Goal: Entertainment & Leisure: Browse casually

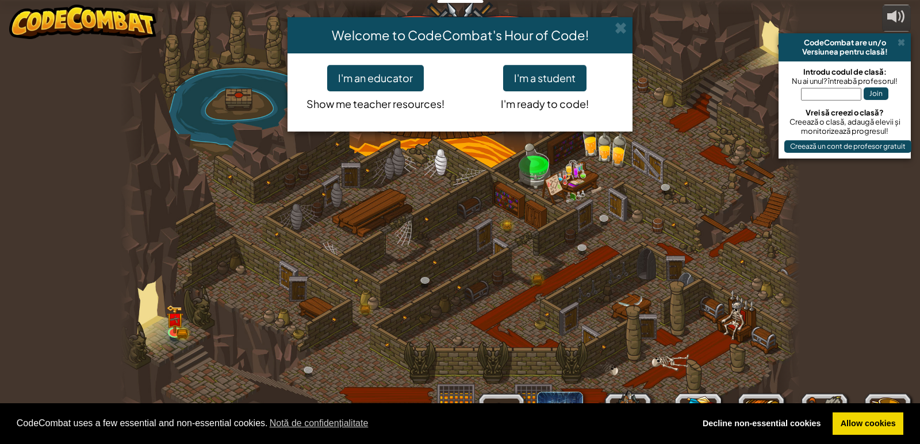
select select "ro"
click at [552, 80] on button "I'm a student" at bounding box center [544, 78] width 83 height 26
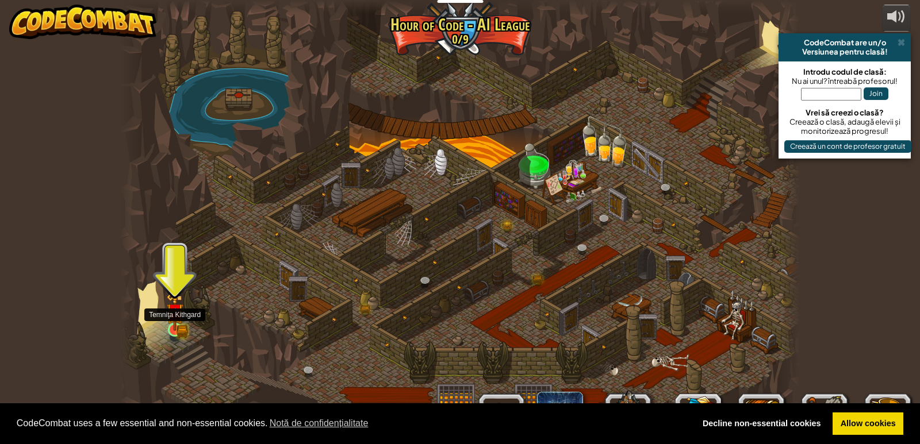
click at [174, 324] on img at bounding box center [174, 312] width 17 height 38
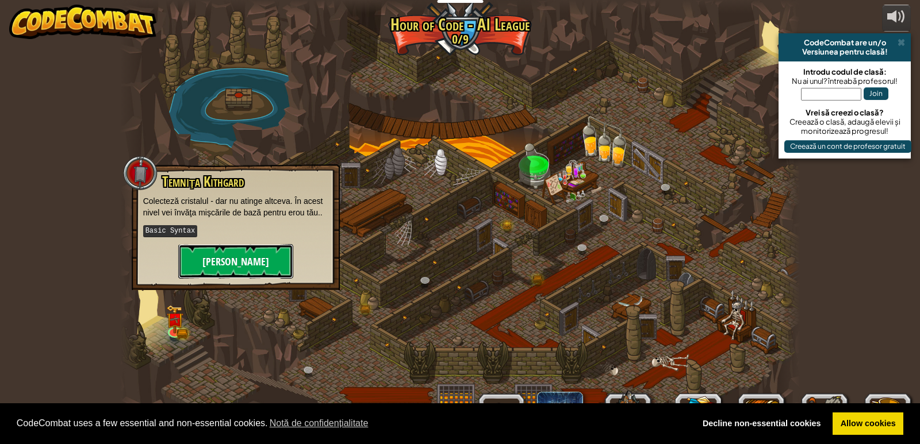
click at [201, 256] on button "[PERSON_NAME]" at bounding box center [235, 261] width 115 height 34
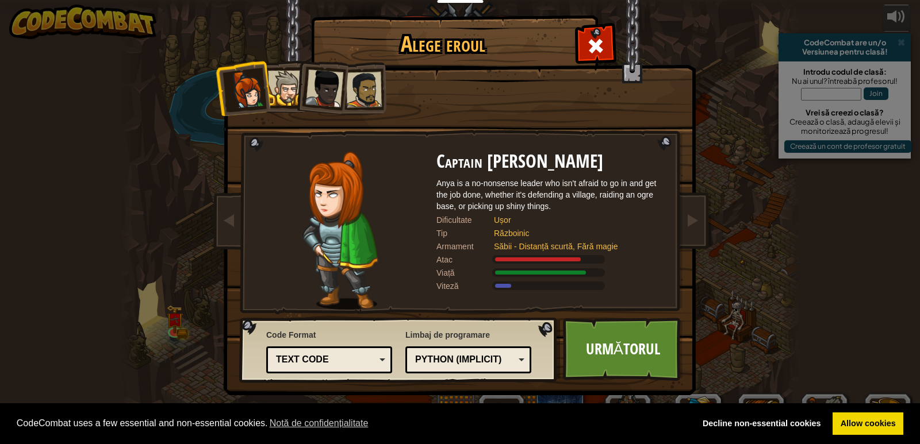
click at [281, 85] on div at bounding box center [285, 88] width 35 height 35
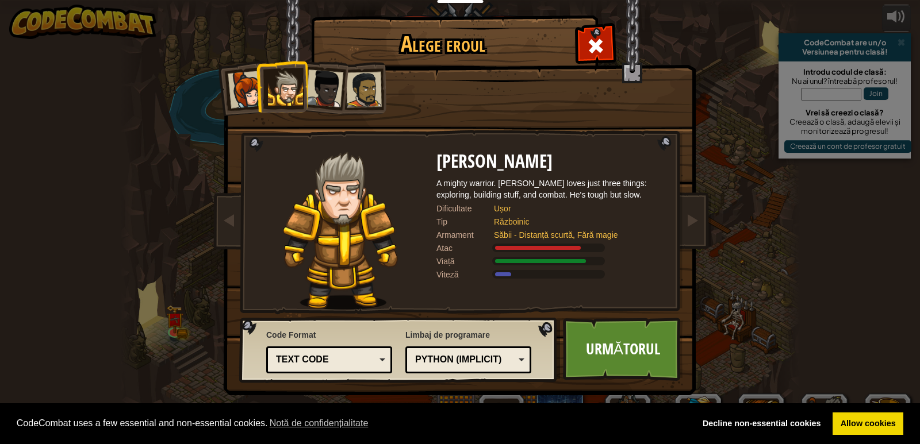
click at [325, 102] on div at bounding box center [324, 89] width 38 height 38
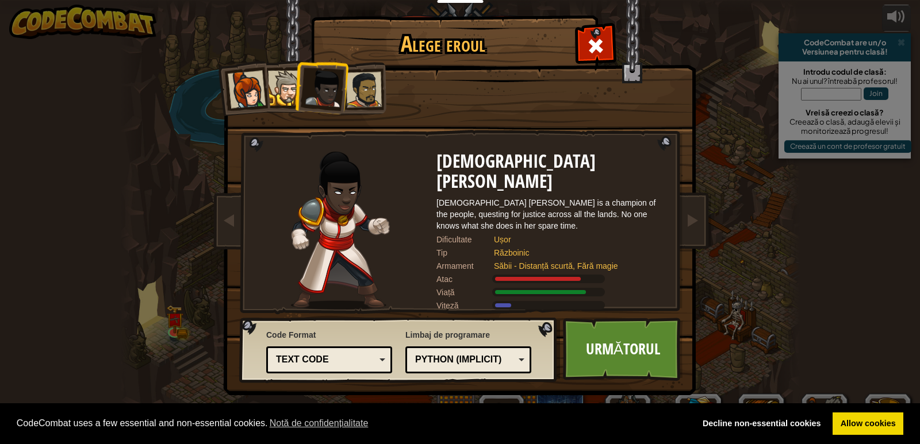
click at [367, 96] on div at bounding box center [364, 90] width 36 height 36
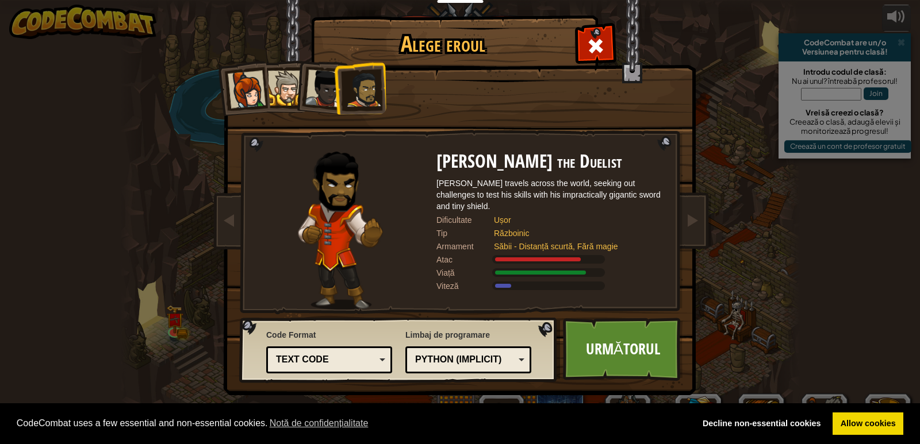
click at [250, 80] on div at bounding box center [247, 90] width 38 height 38
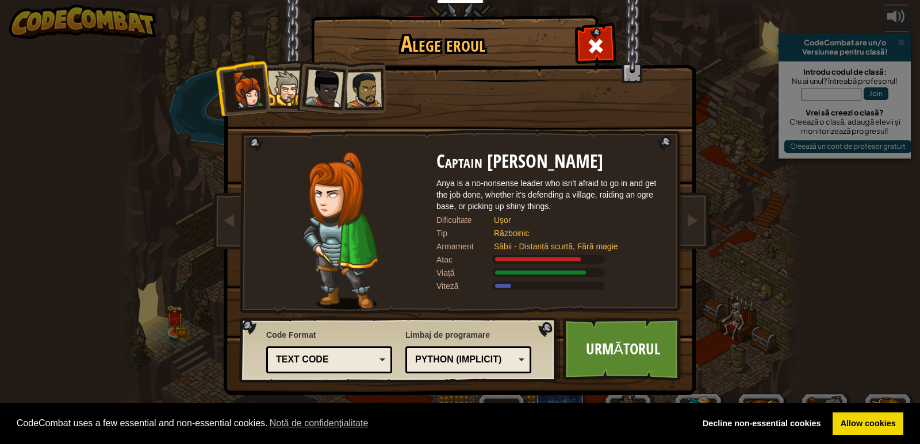
click at [293, 74] on div at bounding box center [285, 88] width 35 height 35
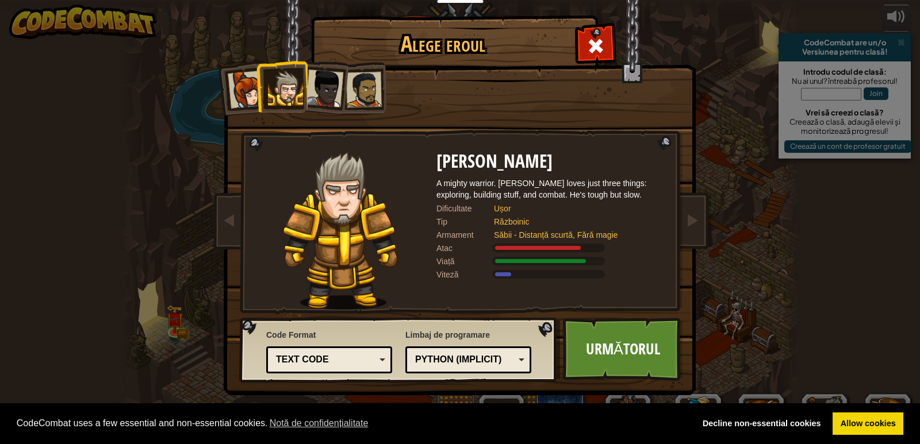
click at [324, 81] on div at bounding box center [324, 89] width 38 height 38
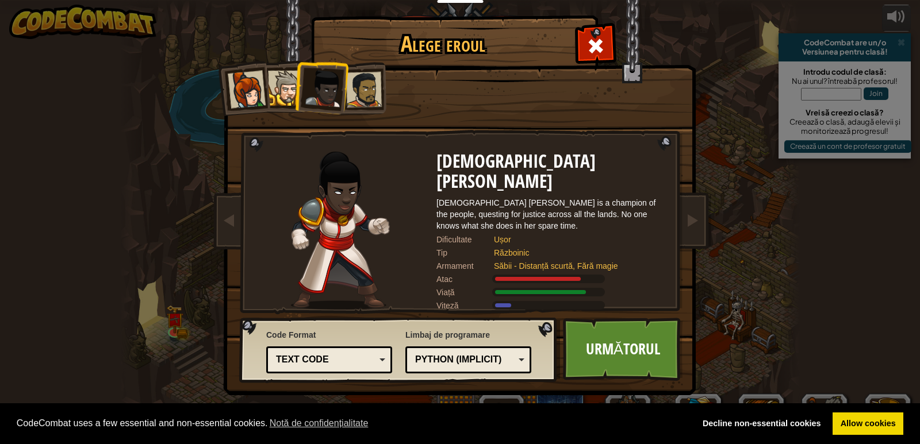
click at [253, 99] on div at bounding box center [247, 90] width 38 height 38
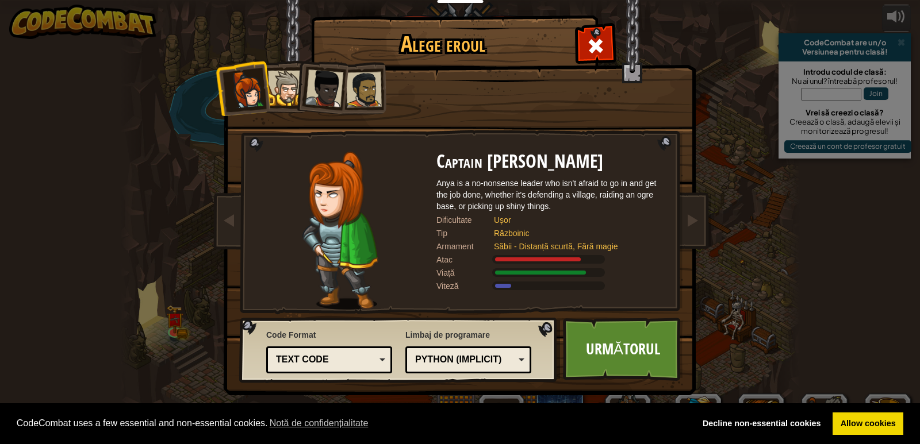
click at [287, 91] on div at bounding box center [285, 88] width 35 height 35
